Goal: Navigation & Orientation: Locate item on page

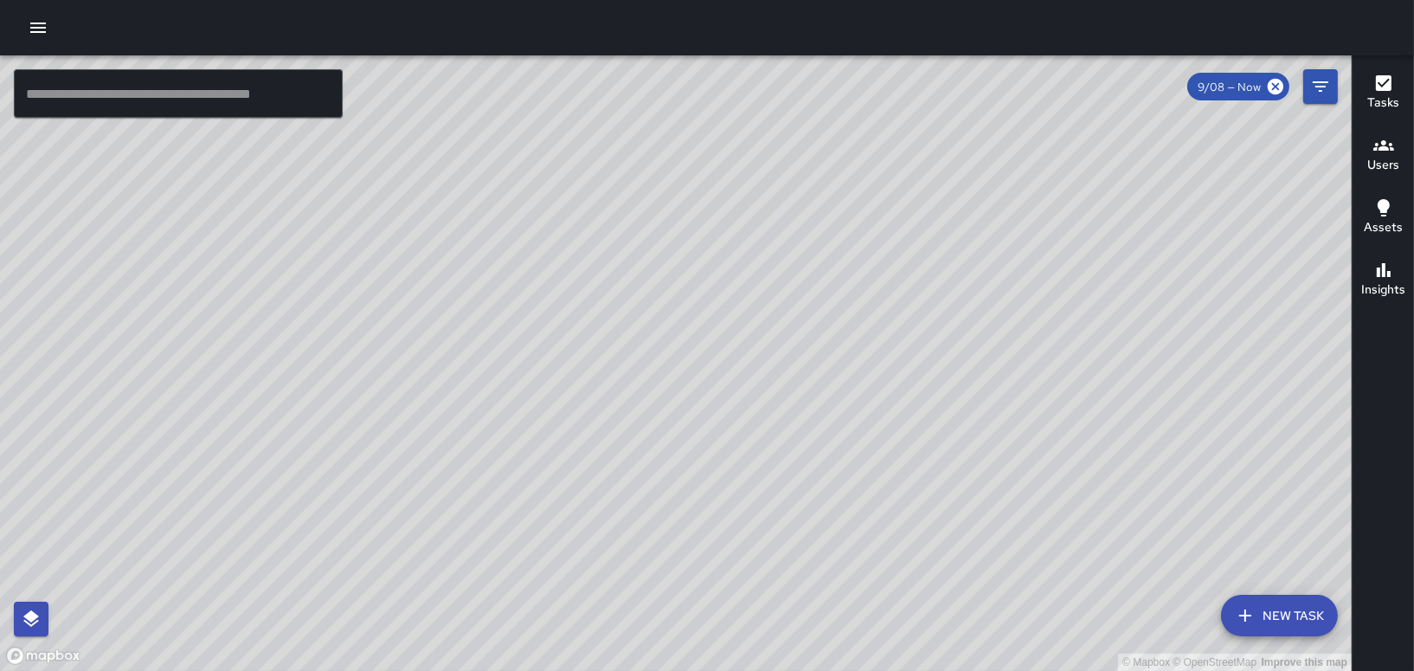
scroll to position [948, 0]
drag, startPoint x: 887, startPoint y: 135, endPoint x: 544, endPoint y: 127, distance: 342.8
click at [544, 127] on div "© Mapbox © OpenStreetMap Improve this map" at bounding box center [676, 362] width 1352 height 615
drag, startPoint x: 699, startPoint y: 307, endPoint x: 879, endPoint y: 89, distance: 282.8
click at [887, 80] on div "© Mapbox © OpenStreetMap Improve this map" at bounding box center [676, 362] width 1352 height 615
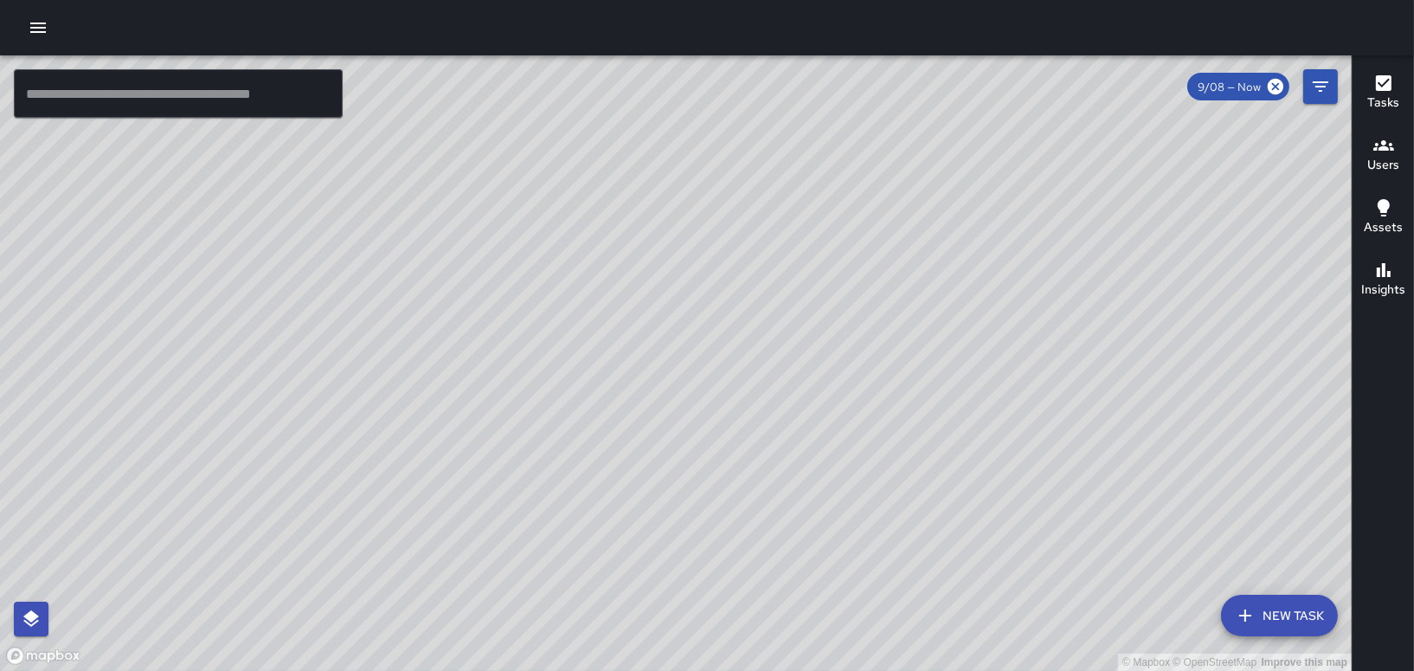
drag, startPoint x: 415, startPoint y: 590, endPoint x: 485, endPoint y: 417, distance: 186.7
click at [403, 461] on div "© Mapbox © OpenStreetMap Improve this map" at bounding box center [676, 362] width 1352 height 615
drag, startPoint x: 709, startPoint y: 217, endPoint x: 540, endPoint y: 279, distance: 179.6
click at [540, 279] on div "© Mapbox © OpenStreetMap Improve this map" at bounding box center [676, 362] width 1352 height 615
drag, startPoint x: 690, startPoint y: 147, endPoint x: 704, endPoint y: 329, distance: 182.3
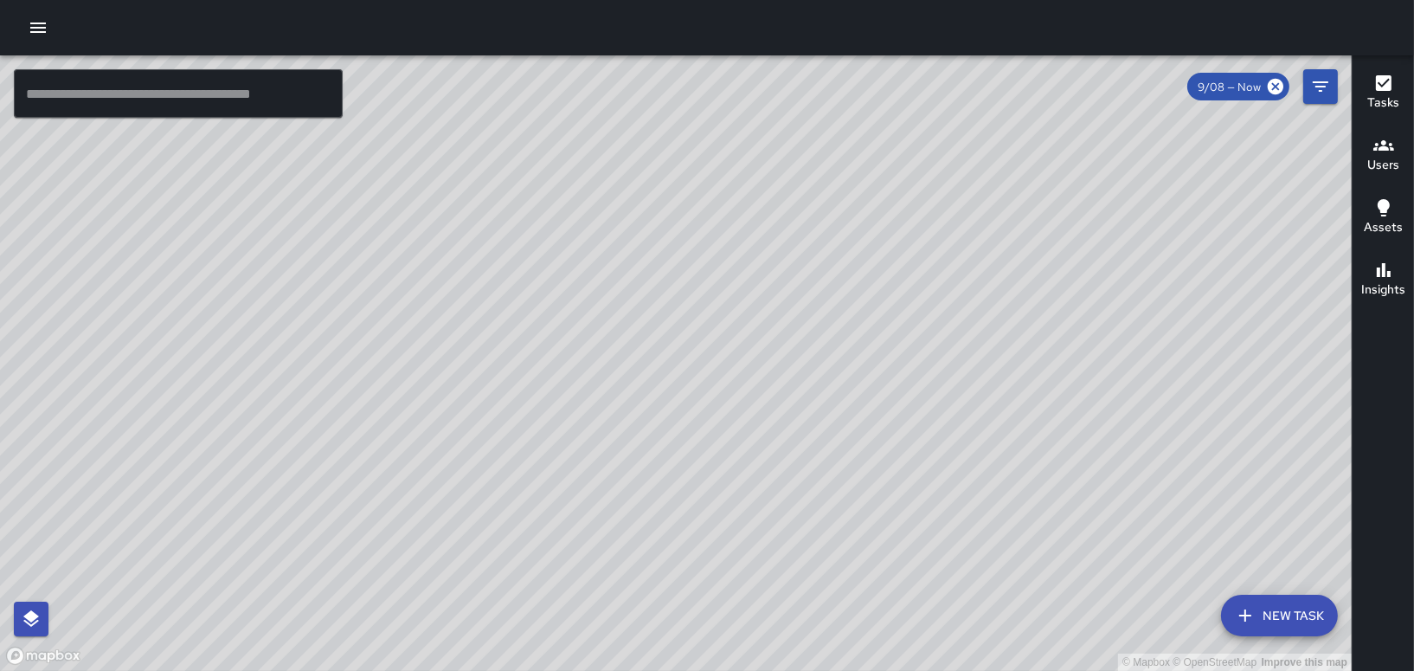
click at [704, 329] on div "© Mapbox © OpenStreetMap Improve this map" at bounding box center [676, 362] width 1352 height 615
drag, startPoint x: 714, startPoint y: 354, endPoint x: 703, endPoint y: 500, distance: 146.7
click at [701, 507] on div "© Mapbox © OpenStreetMap Improve this map" at bounding box center [676, 362] width 1352 height 615
drag, startPoint x: 613, startPoint y: 317, endPoint x: 811, endPoint y: 565, distance: 317.7
click at [811, 565] on div "© Mapbox © OpenStreetMap Improve this map" at bounding box center [676, 362] width 1352 height 615
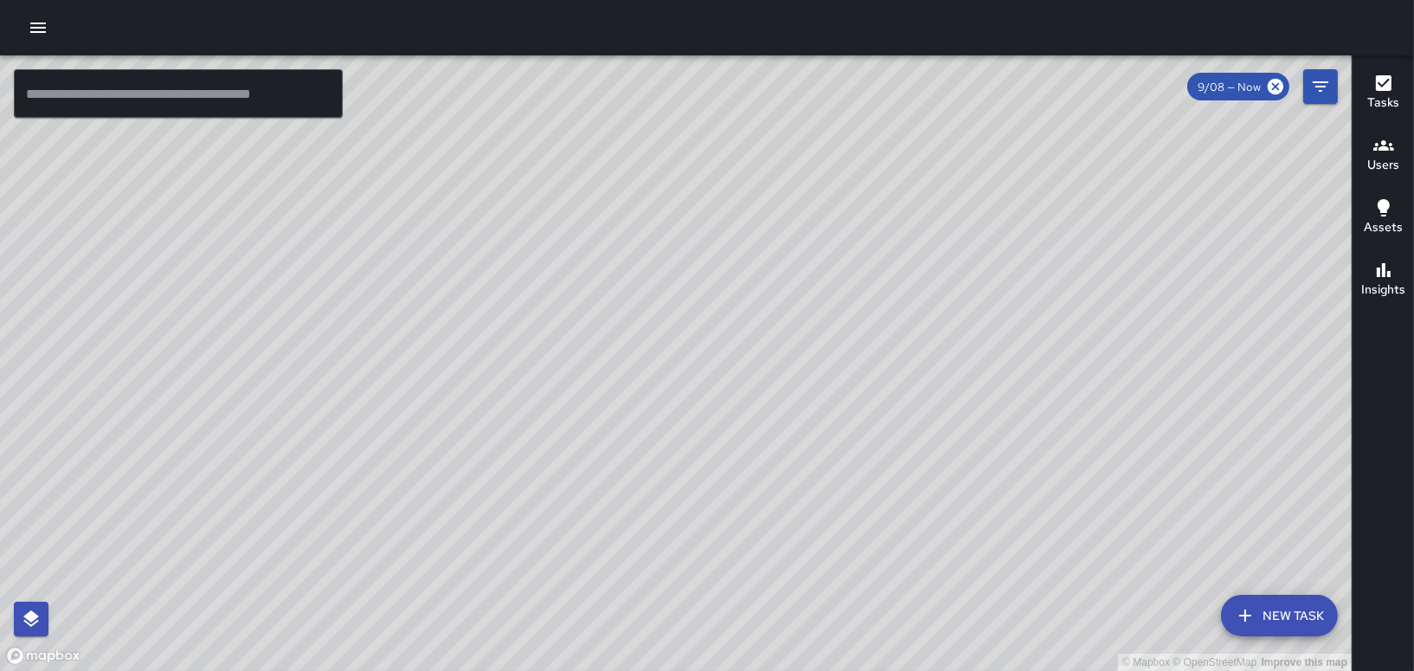
drag, startPoint x: 1187, startPoint y: 342, endPoint x: 1126, endPoint y: 524, distance: 192.7
click at [1126, 524] on div "© Mapbox © OpenStreetMap Improve this map" at bounding box center [676, 362] width 1352 height 615
drag, startPoint x: 1218, startPoint y: 559, endPoint x: 963, endPoint y: 269, distance: 386.3
click at [984, 270] on div "© Mapbox © OpenStreetMap Improve this map" at bounding box center [676, 362] width 1352 height 615
drag, startPoint x: 689, startPoint y: 406, endPoint x: 633, endPoint y: 402, distance: 56.4
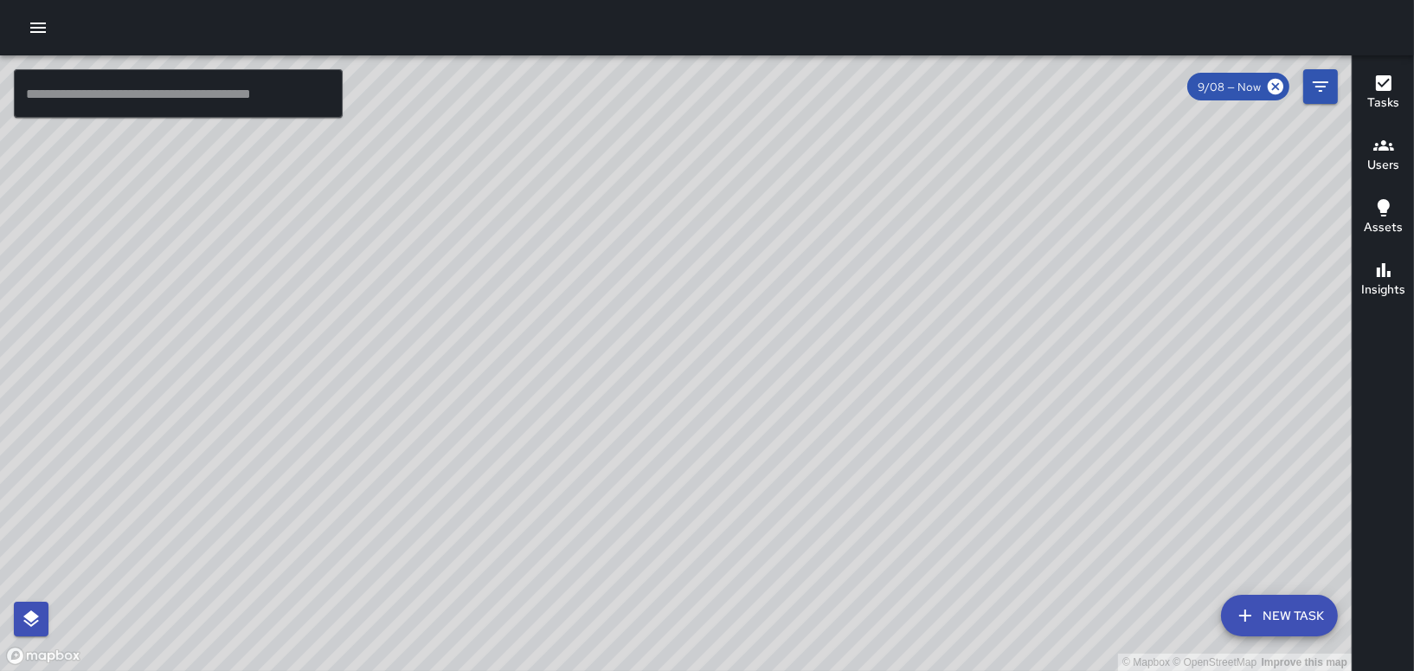
click at [633, 402] on div "© Mapbox © OpenStreetMap Improve this map" at bounding box center [676, 362] width 1352 height 615
drag, startPoint x: 704, startPoint y: 363, endPoint x: 605, endPoint y: 505, distance: 173.3
click at [605, 504] on div "© Mapbox © OpenStreetMap Improve this map" at bounding box center [676, 362] width 1352 height 615
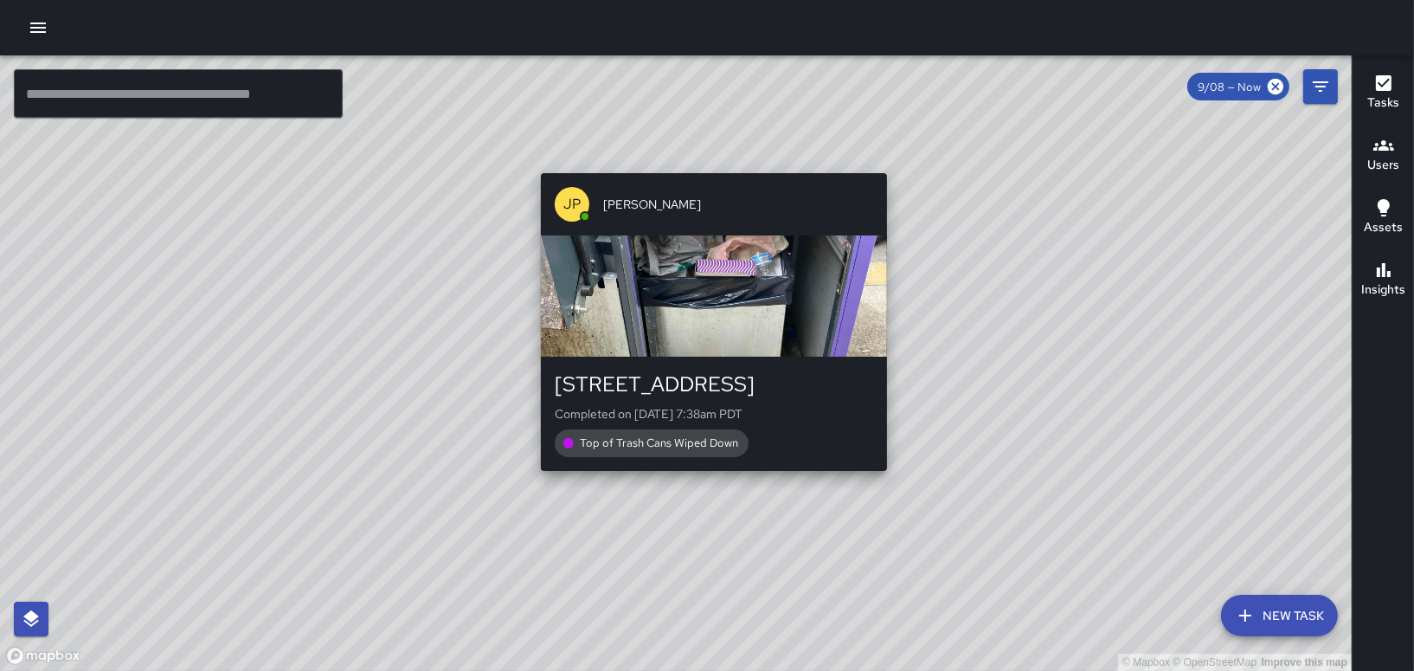
drag, startPoint x: 755, startPoint y: 346, endPoint x: 632, endPoint y: 534, distance: 224.9
click at [632, 539] on div "© Mapbox © OpenStreetMap Improve this map JP [PERSON_NAME][GEOGRAPHIC_DATA][STR…" at bounding box center [676, 362] width 1352 height 615
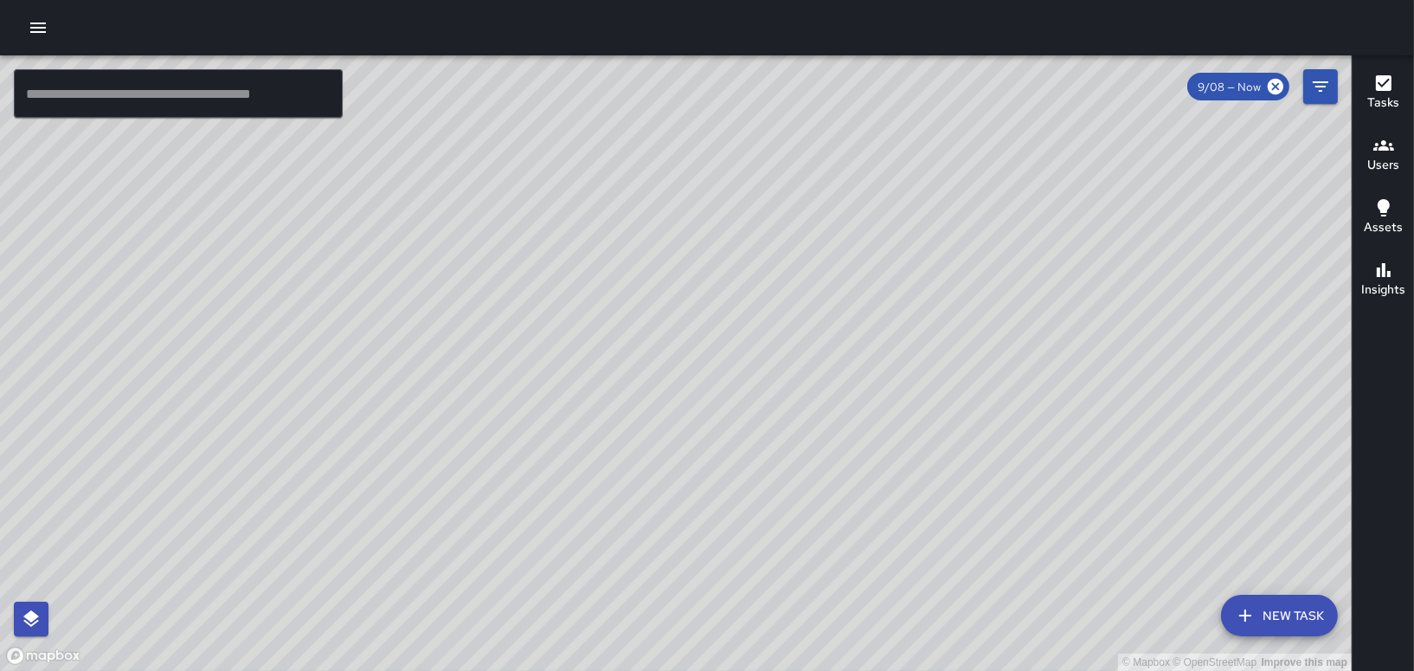
drag, startPoint x: 839, startPoint y: 477, endPoint x: 774, endPoint y: 543, distance: 93.6
click at [774, 543] on div "© Mapbox © OpenStreetMap Improve this map" at bounding box center [676, 362] width 1352 height 615
drag, startPoint x: 633, startPoint y: 429, endPoint x: 697, endPoint y: 512, distance: 104.9
click at [684, 546] on div "© Mapbox © OpenStreetMap Improve this map" at bounding box center [676, 362] width 1352 height 615
drag, startPoint x: 607, startPoint y: 313, endPoint x: 684, endPoint y: 516, distance: 216.7
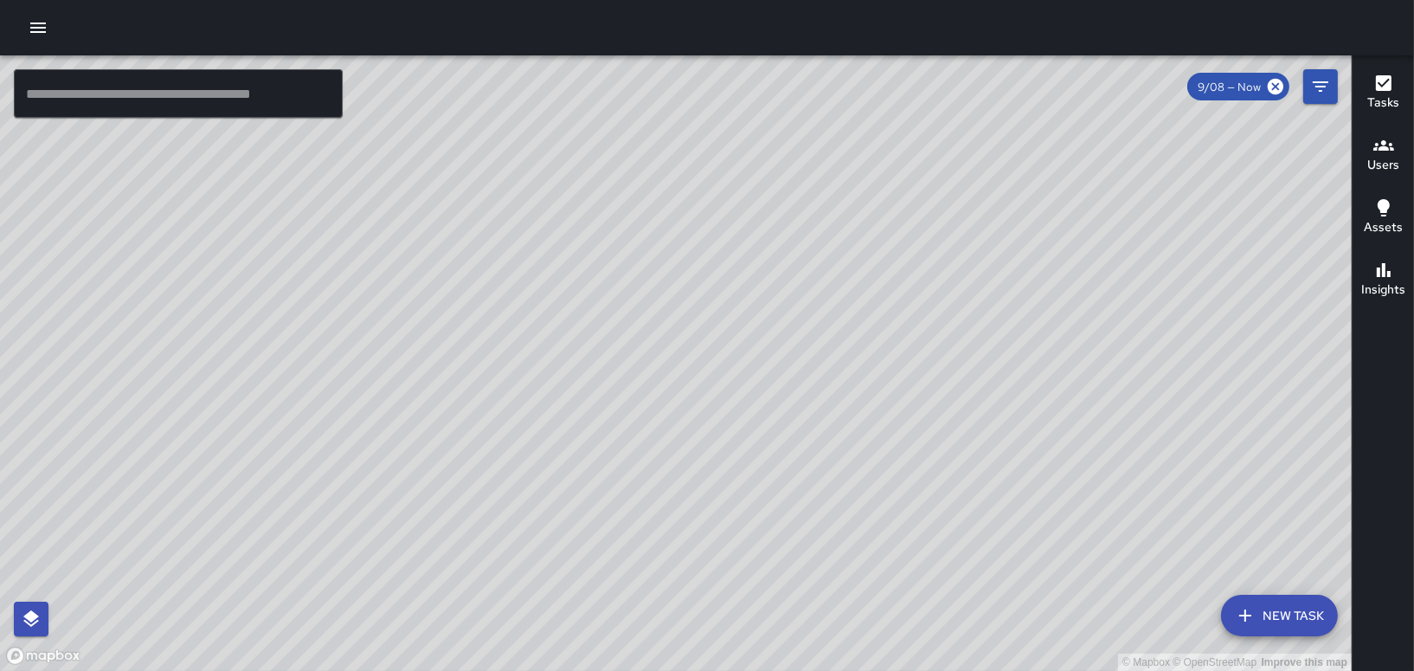
click at [704, 556] on div "© Mapbox © OpenStreetMap Improve this map" at bounding box center [676, 362] width 1352 height 615
drag, startPoint x: 671, startPoint y: 283, endPoint x: 627, endPoint y: 515, distance: 235.9
click at [627, 515] on div "© Mapbox © OpenStreetMap Improve this map" at bounding box center [676, 362] width 1352 height 615
drag, startPoint x: 695, startPoint y: 249, endPoint x: 647, endPoint y: 516, distance: 270.8
click at [648, 521] on div "© Mapbox © OpenStreetMap Improve this map" at bounding box center [676, 362] width 1352 height 615
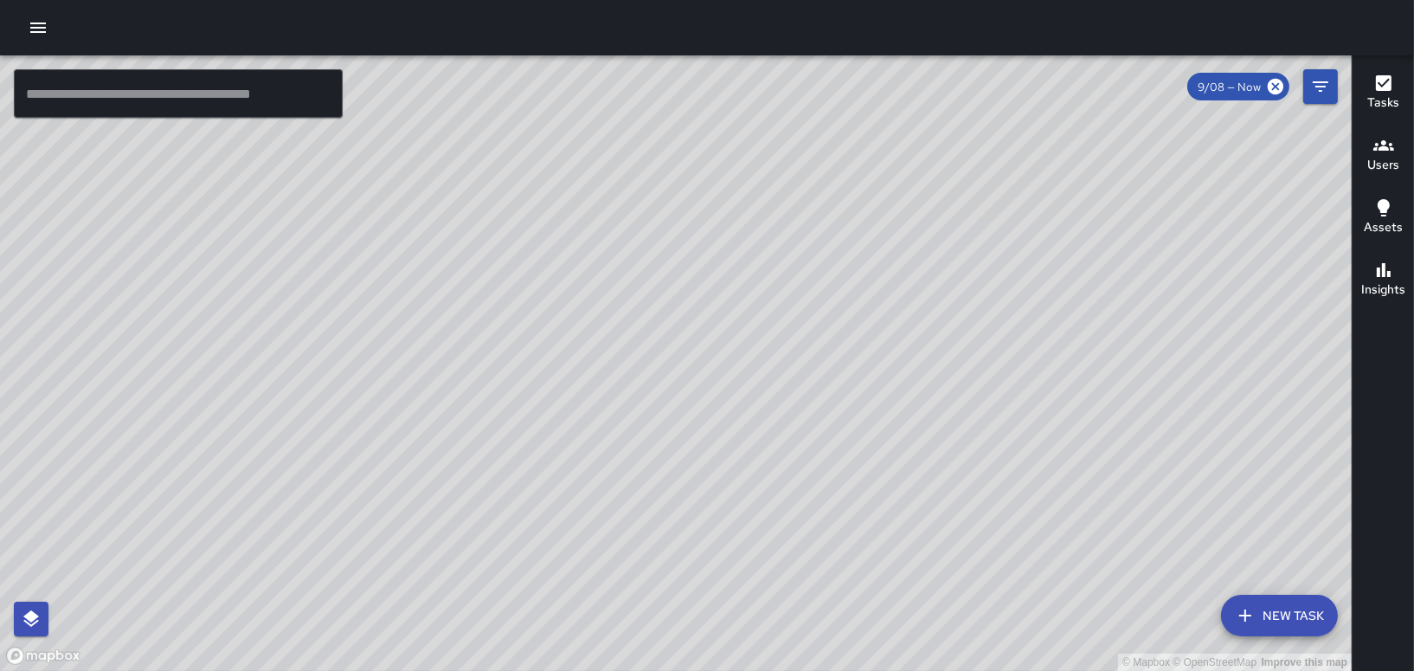
drag, startPoint x: 787, startPoint y: 369, endPoint x: 492, endPoint y: 200, distance: 339.9
click at [493, 200] on div "© Mapbox © OpenStreetMap Improve this map" at bounding box center [676, 362] width 1352 height 615
drag, startPoint x: 647, startPoint y: 460, endPoint x: 607, endPoint y: 210, distance: 252.5
click at [607, 211] on div "© Mapbox © OpenStreetMap Improve this map" at bounding box center [676, 362] width 1352 height 615
drag, startPoint x: 497, startPoint y: 341, endPoint x: 634, endPoint y: 311, distance: 140.9
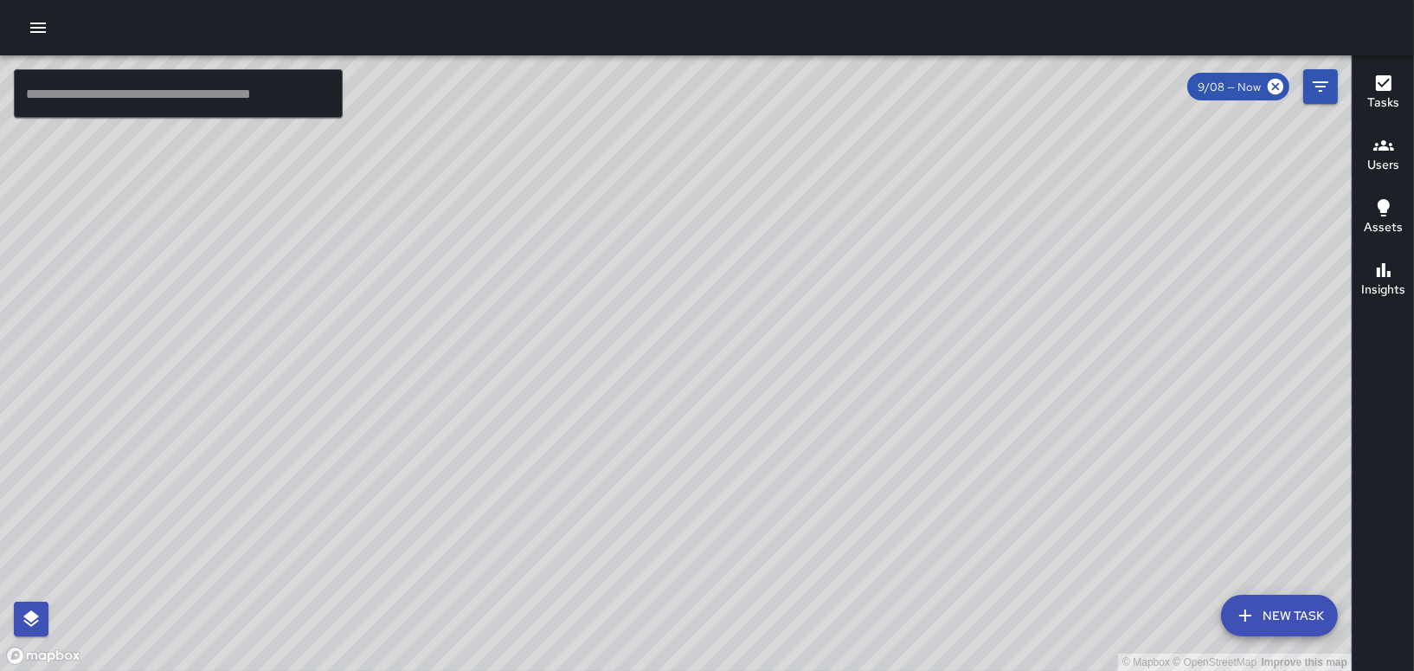
click at [634, 311] on div "© Mapbox © OpenStreetMap Improve this map" at bounding box center [676, 362] width 1352 height 615
drag, startPoint x: 636, startPoint y: 327, endPoint x: 684, endPoint y: 658, distance: 334.0
click at [691, 670] on html "© Mapbox © OpenStreetMap Improve this map ​ New Task 9/08 — Now Map Layers Task…" at bounding box center [707, 335] width 1414 height 671
drag, startPoint x: 697, startPoint y: 547, endPoint x: 660, endPoint y: 228, distance: 320.6
click at [660, 228] on div "© Mapbox © OpenStreetMap Improve this map" at bounding box center [676, 362] width 1352 height 615
